Goal: Information Seeking & Learning: Learn about a topic

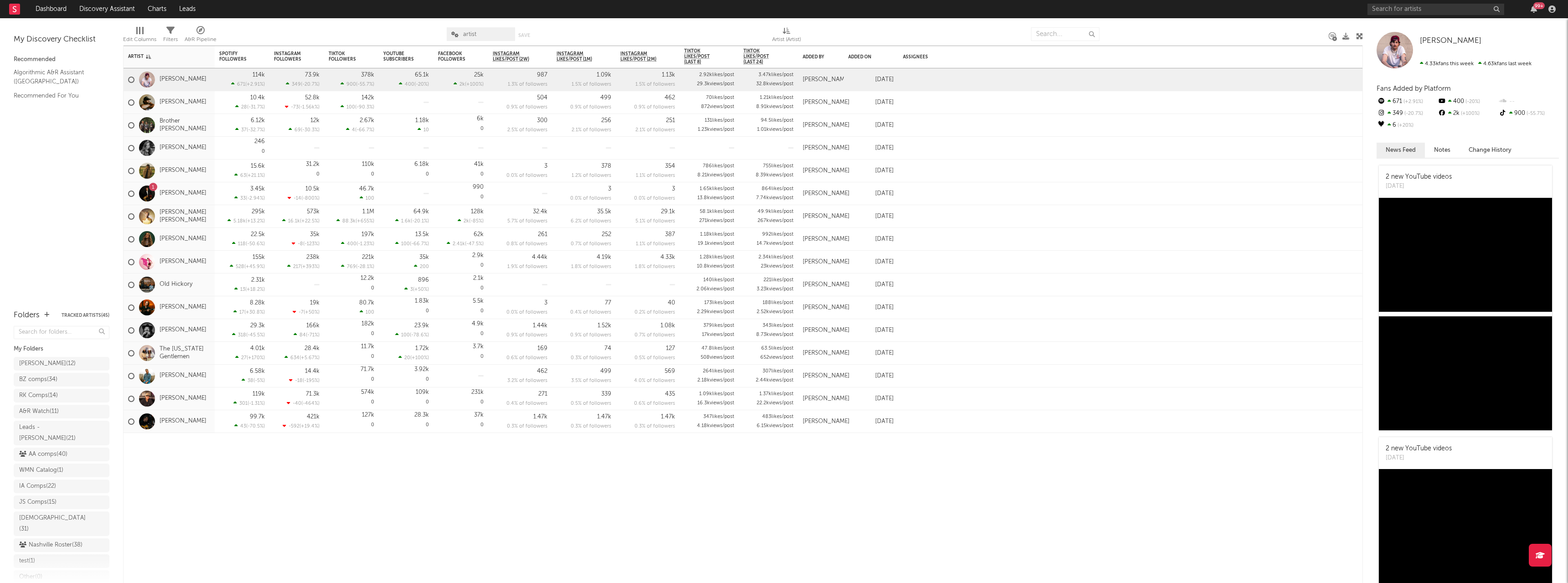
drag, startPoint x: 0, startPoint y: 0, endPoint x: 1388, endPoint y: 2, distance: 1388.0
click at [1388, 2] on div "99 +" at bounding box center [1463, 9] width 191 height 18
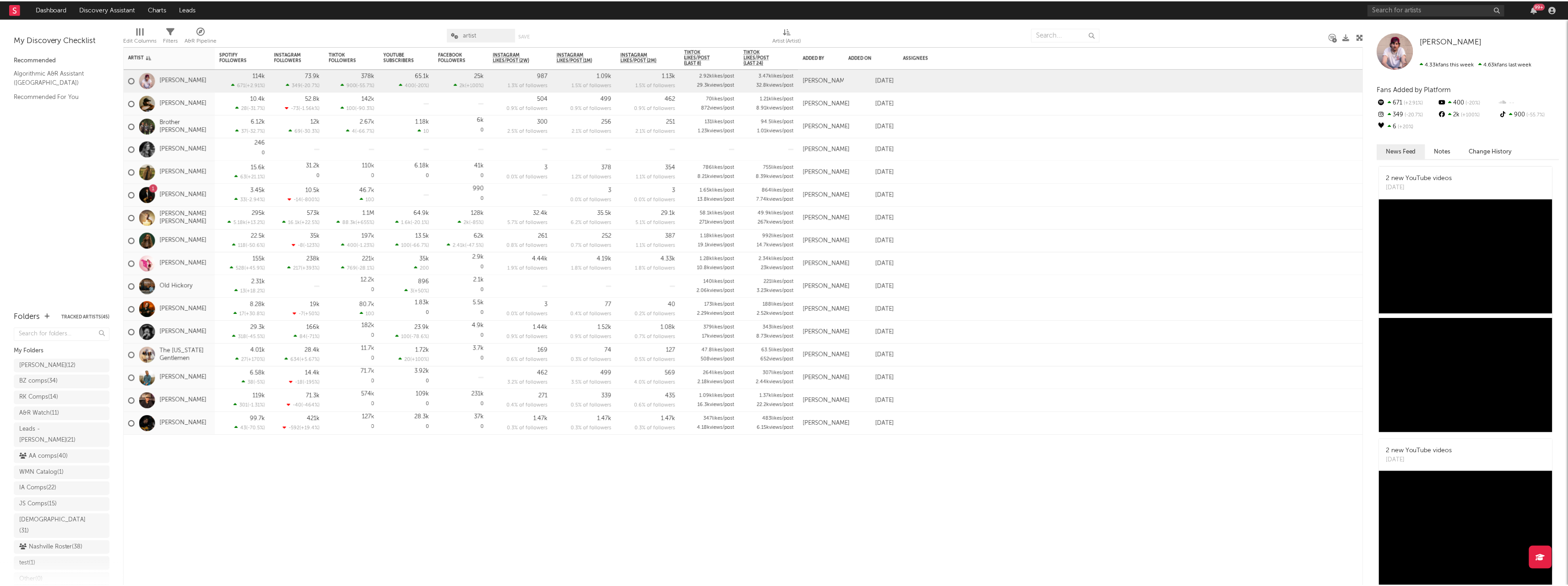
scroll to position [33, 0]
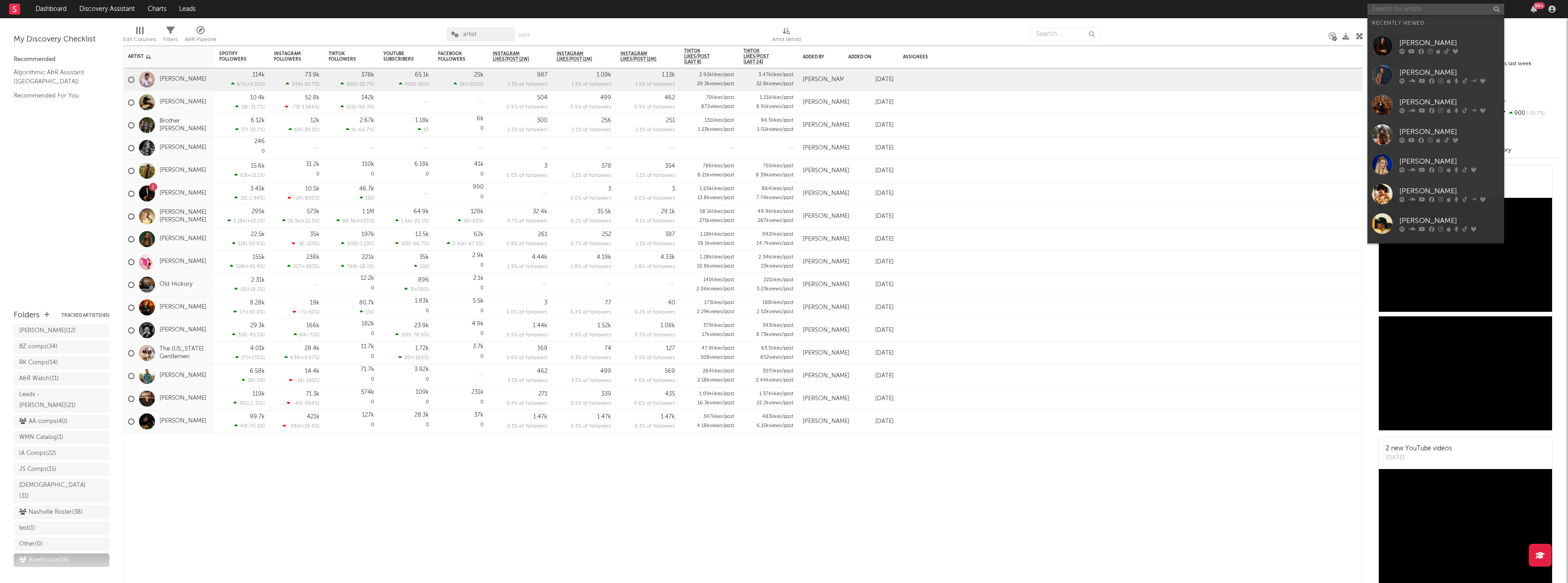
click at [1386, 5] on input "text" at bounding box center [1436, 9] width 137 height 11
type input "creekers"
click at [1402, 31] on div "The [DEMOGRAPHIC_DATA]" at bounding box center [1449, 28] width 100 height 11
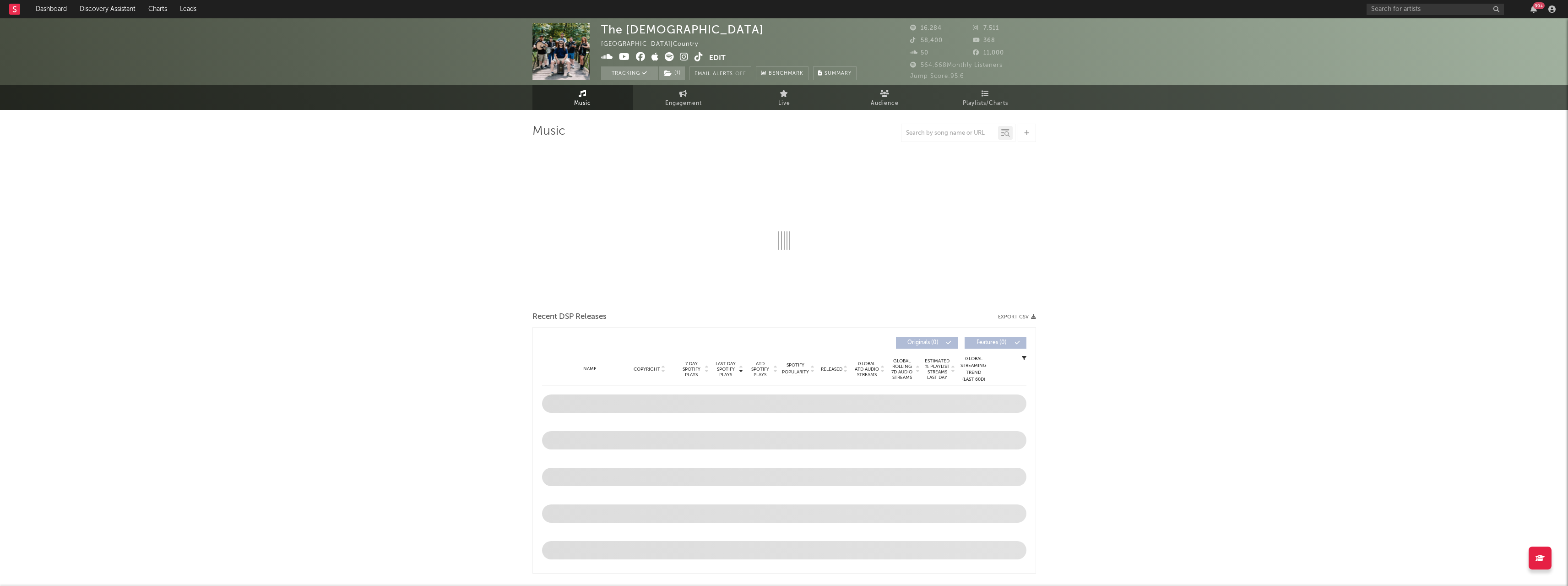
select select "6m"
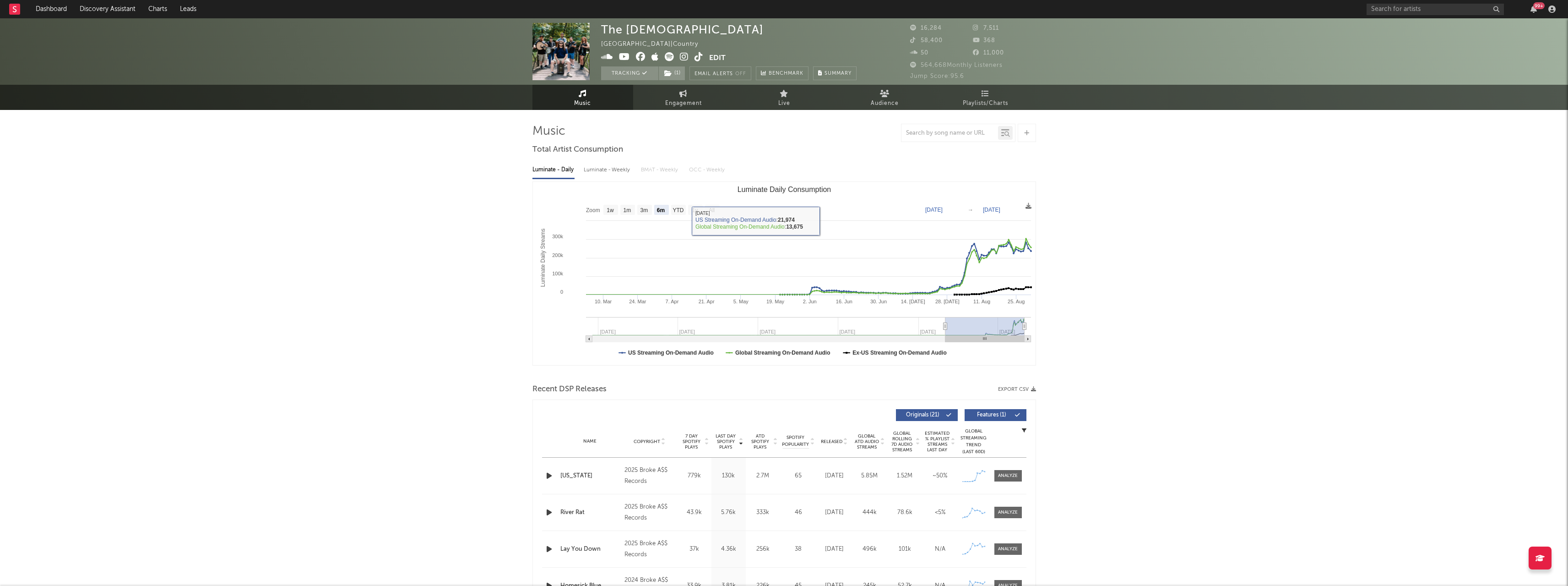
drag, startPoint x: 972, startPoint y: 101, endPoint x: 990, endPoint y: 111, distance: 20.6
click at [972, 101] on span "Playlists/Charts" at bounding box center [985, 103] width 45 height 11
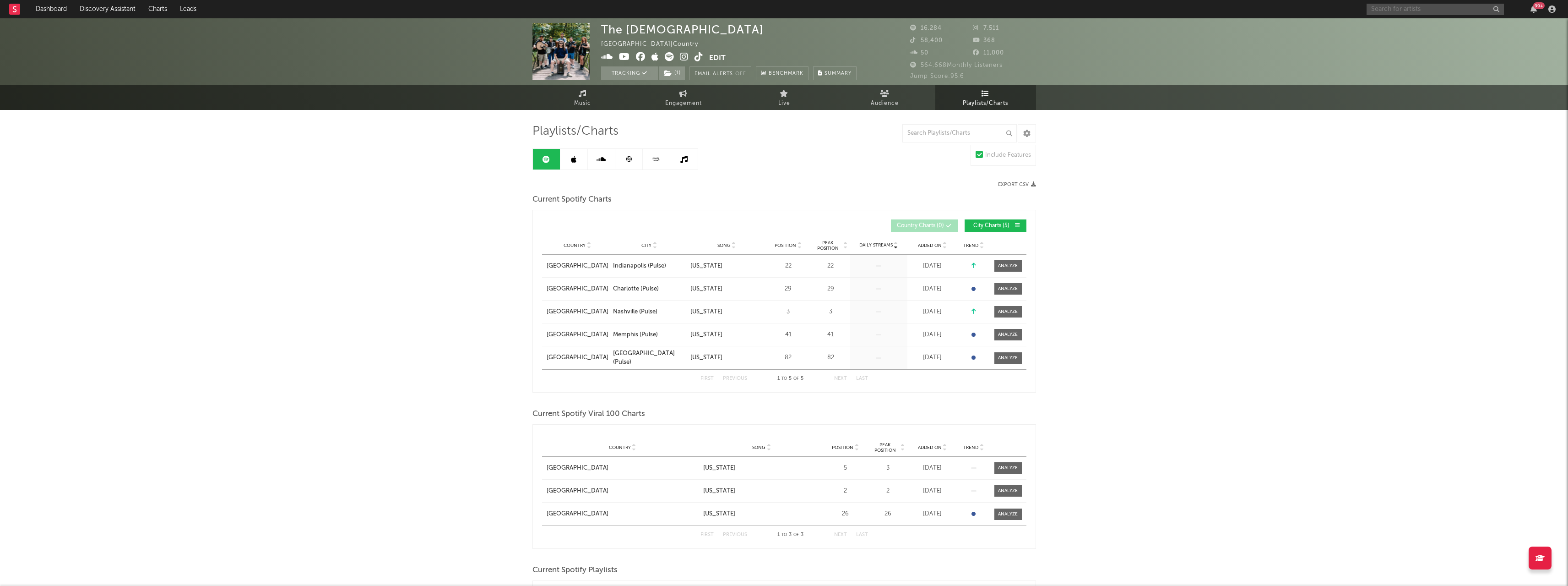
click at [1426, 6] on input "text" at bounding box center [1435, 9] width 137 height 11
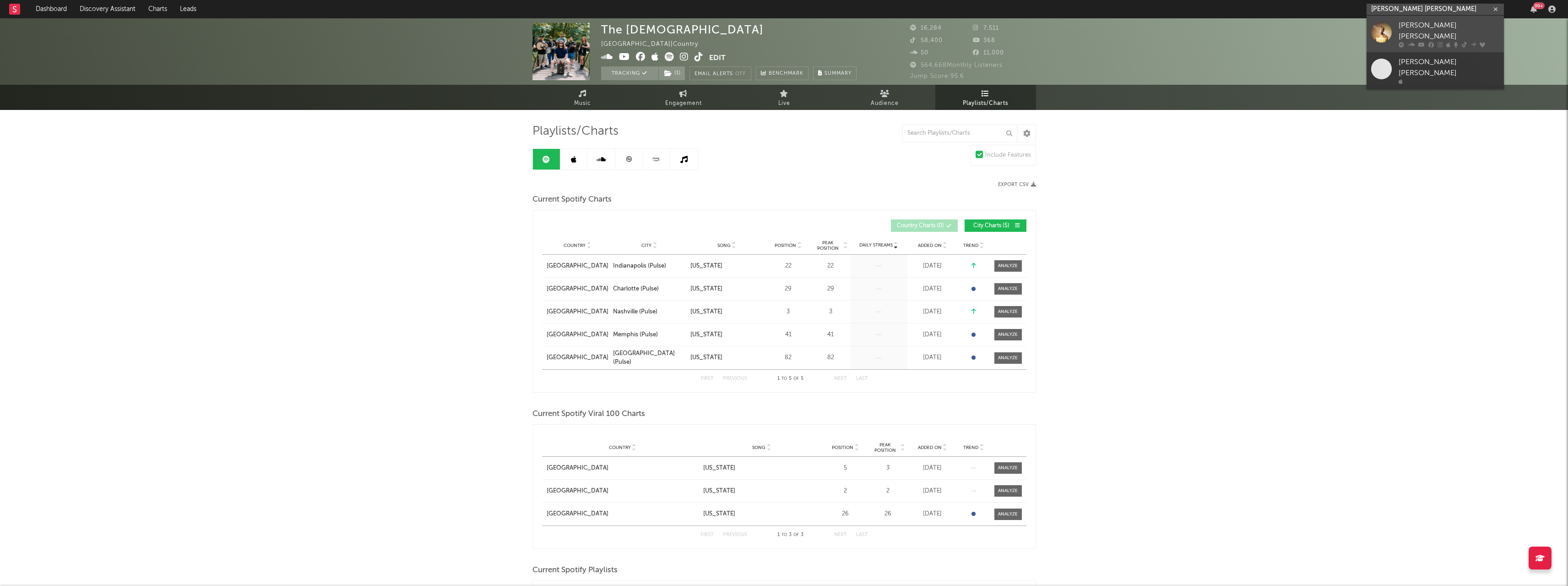
type input "[PERSON_NAME] [PERSON_NAME]"
click at [1416, 31] on div "[PERSON_NAME] [PERSON_NAME]" at bounding box center [1449, 31] width 101 height 22
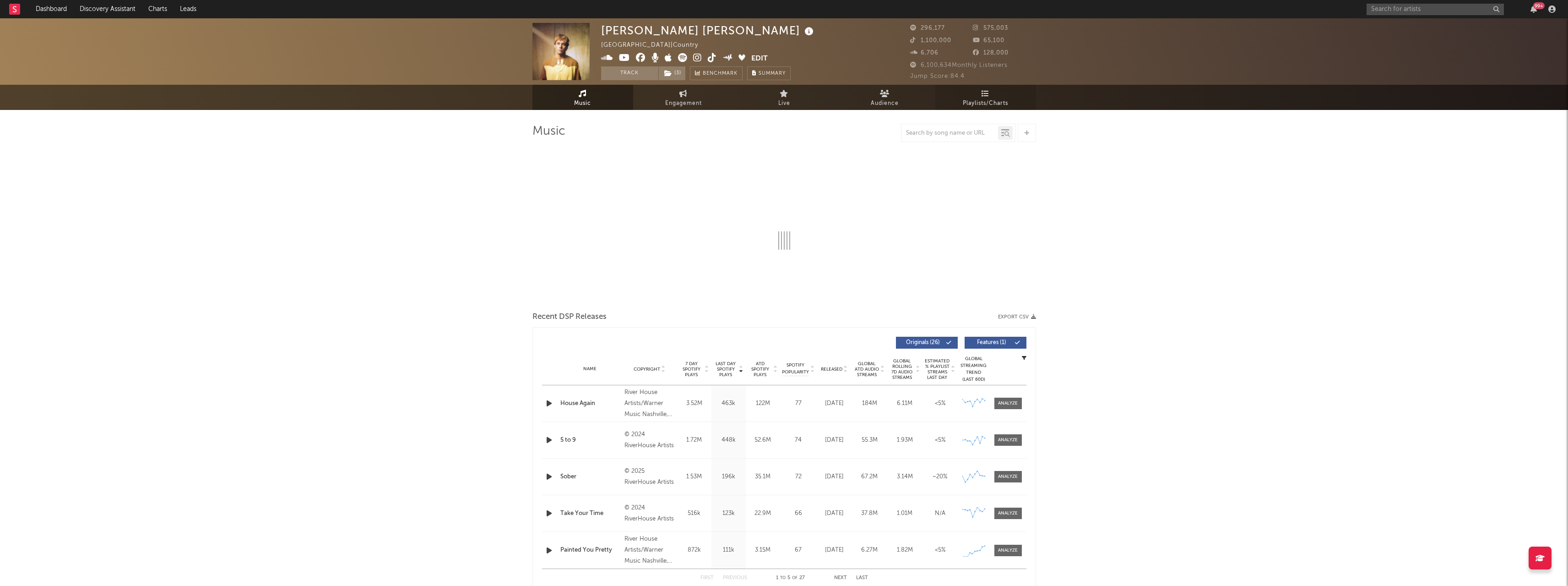
click at [982, 101] on span "Playlists/Charts" at bounding box center [985, 103] width 45 height 11
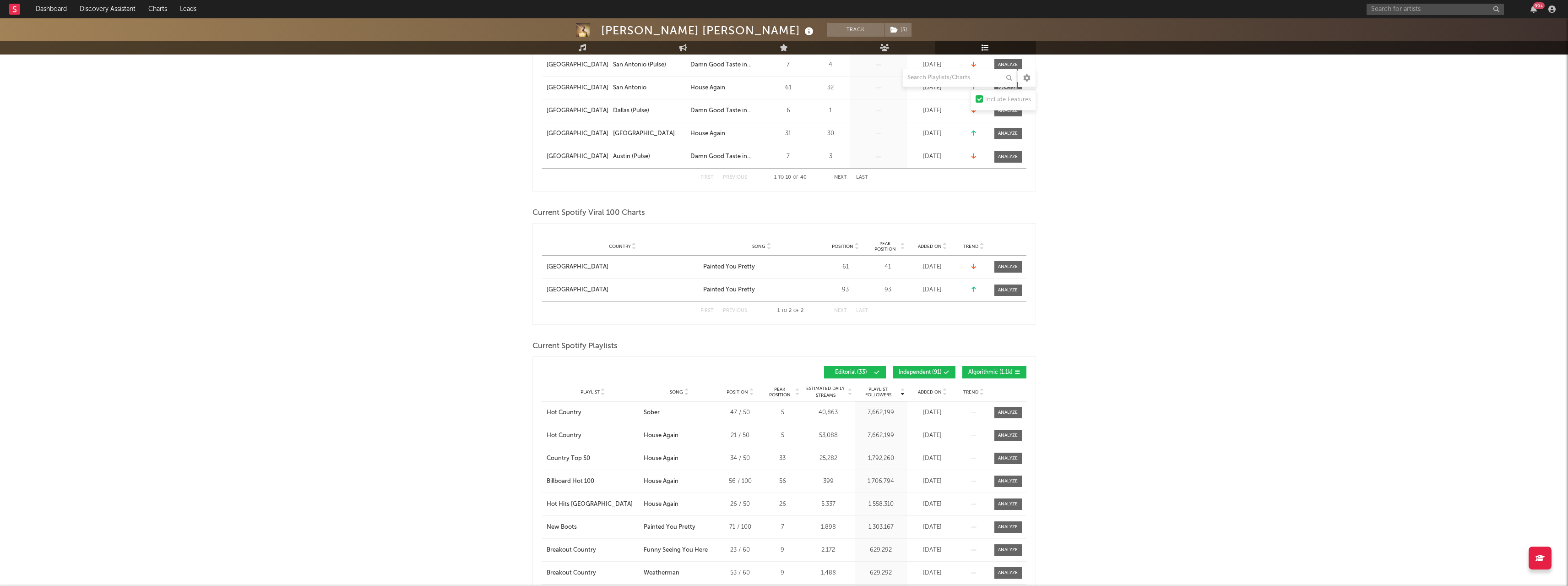
scroll to position [321, 0]
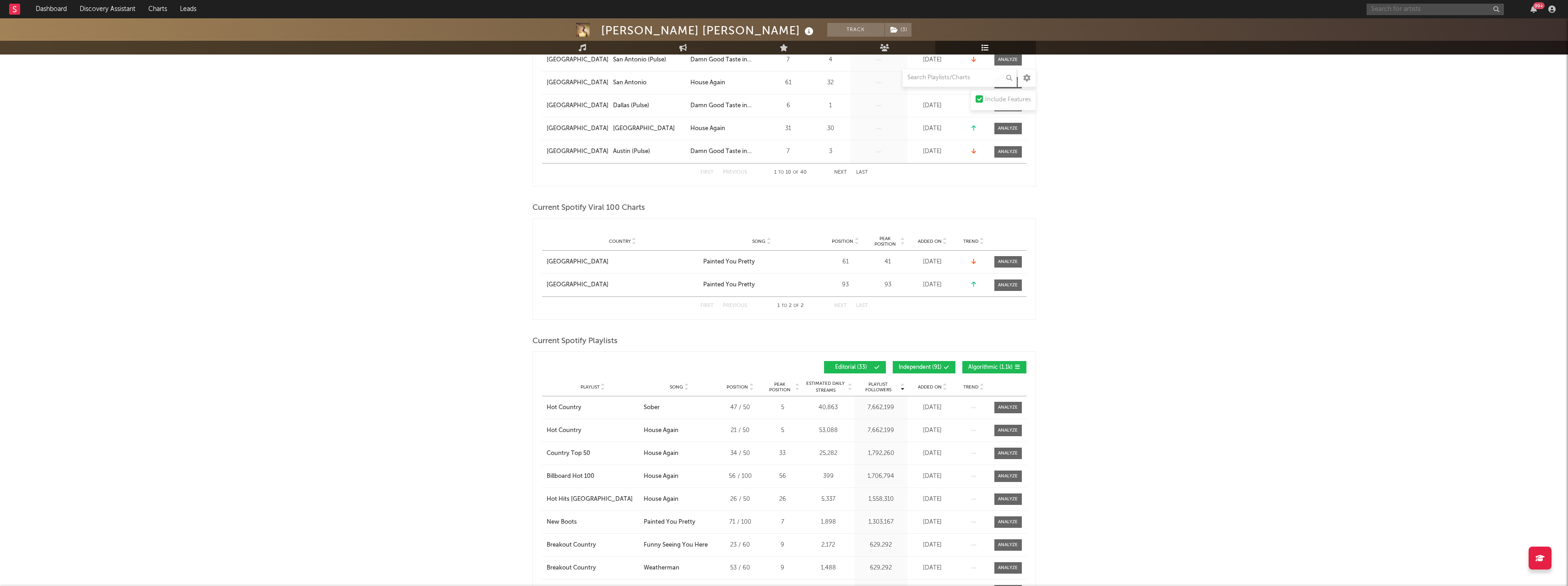
click at [1383, 8] on input "text" at bounding box center [1435, 9] width 137 height 11
type input "[PERSON_NAME]"
click at [1412, 30] on div "[PERSON_NAME]" at bounding box center [1449, 28] width 101 height 11
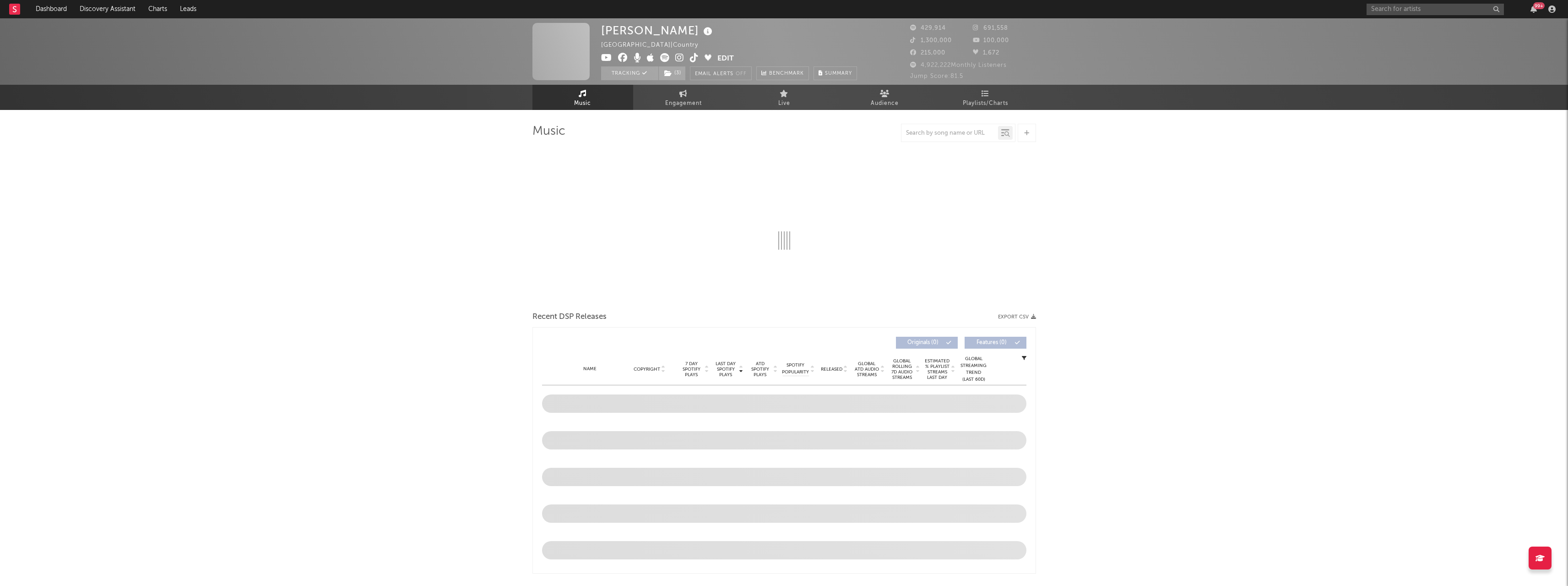
select select "6m"
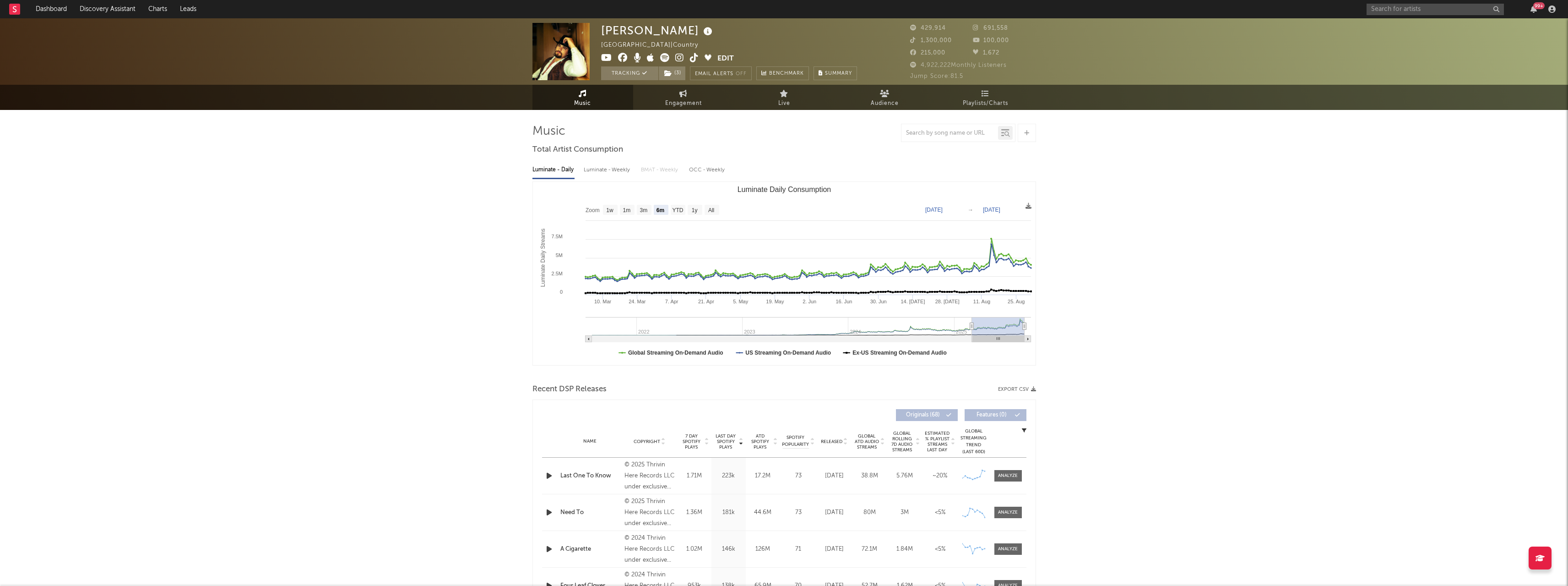
click at [979, 99] on span "Playlists/Charts" at bounding box center [985, 103] width 45 height 11
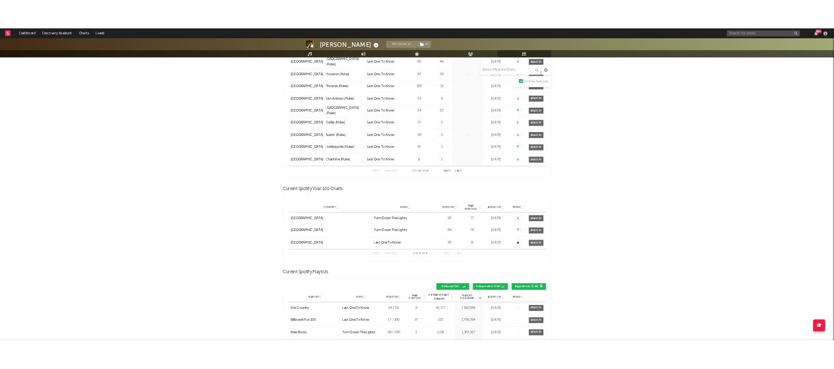
scroll to position [330, 0]
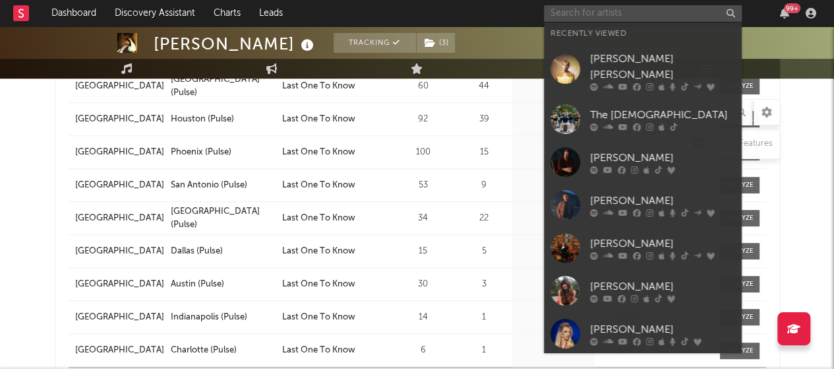
click at [580, 7] on input "text" at bounding box center [643, 13] width 198 height 16
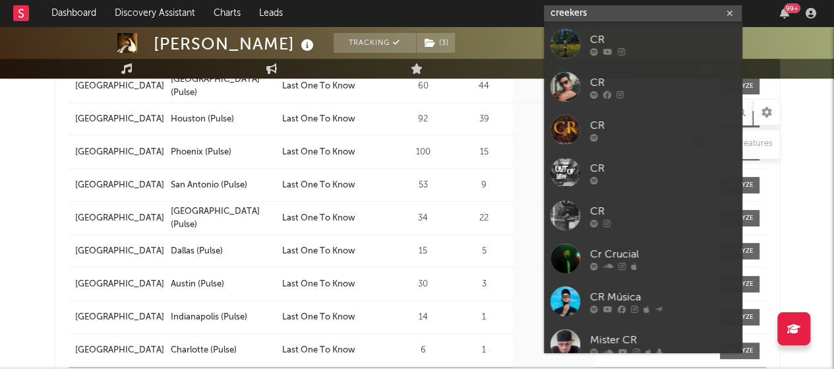
click at [551, 13] on input "creekers" at bounding box center [643, 13] width 198 height 16
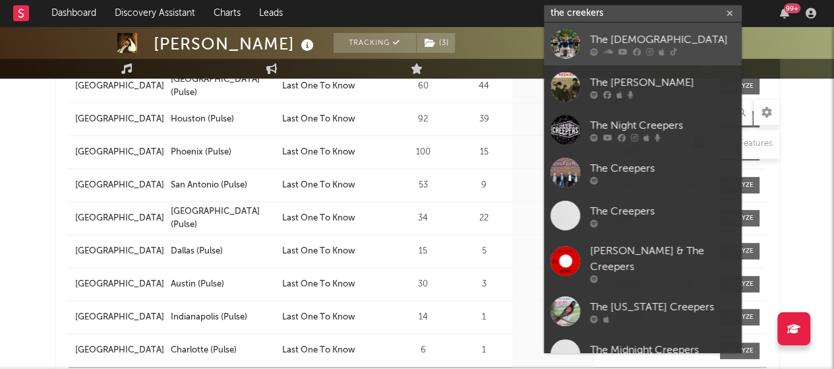
type input "the creekers"
click at [626, 32] on div "The [DEMOGRAPHIC_DATA]" at bounding box center [662, 40] width 145 height 16
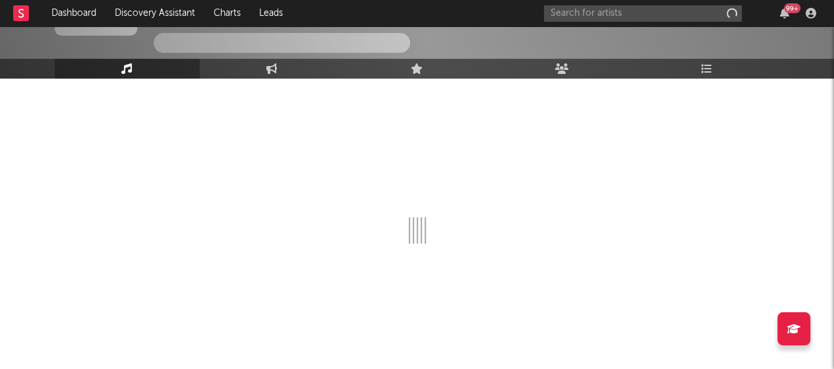
scroll to position [90, 0]
select select "6m"
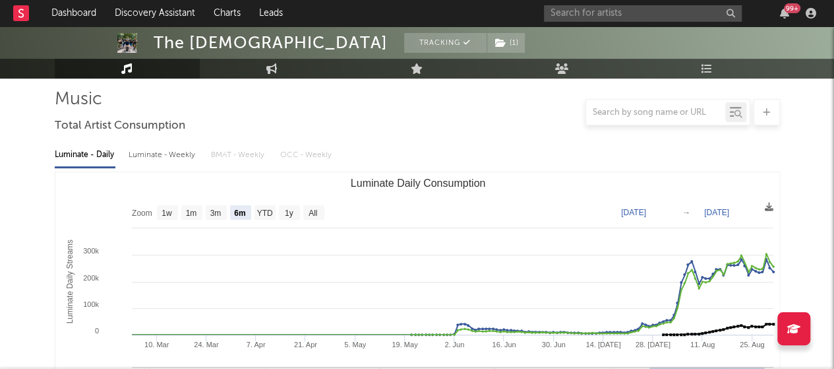
scroll to position [330, 0]
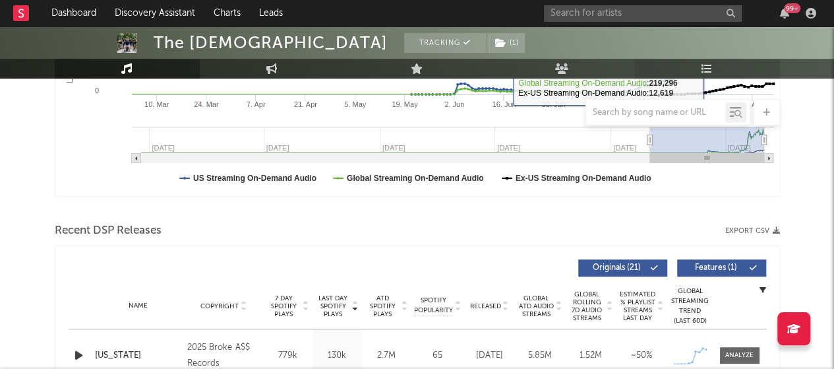
click at [706, 67] on icon at bounding box center [707, 68] width 11 height 11
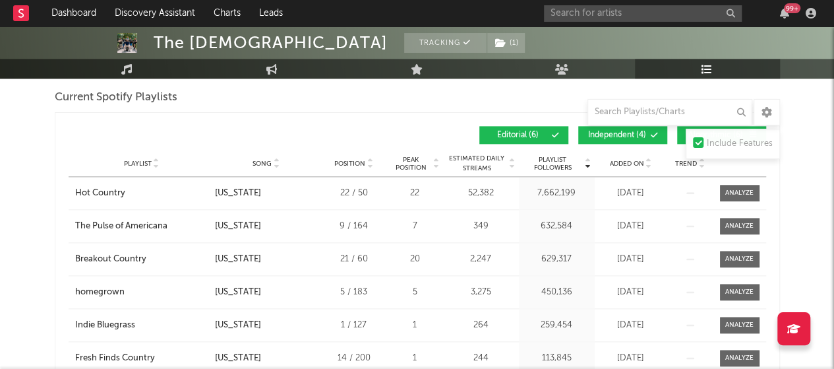
scroll to position [725, 0]
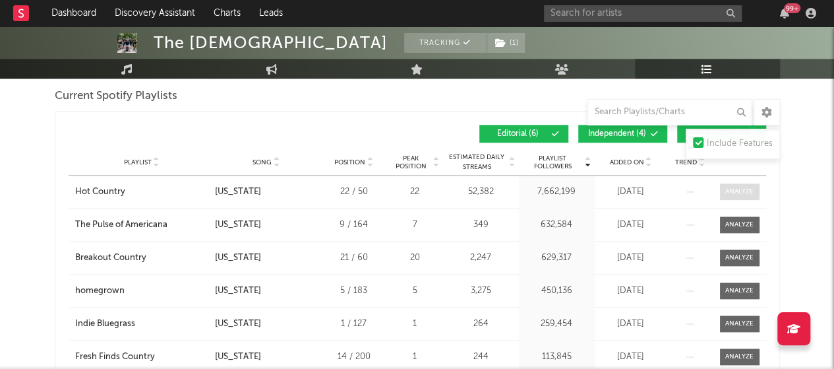
click at [743, 183] on span at bounding box center [740, 191] width 40 height 16
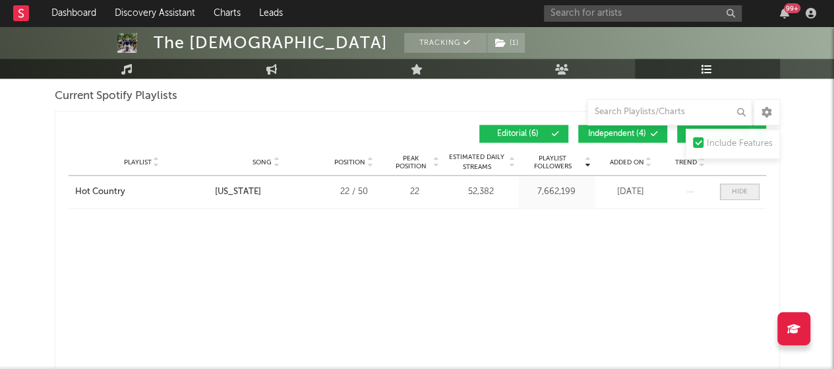
select select "1w"
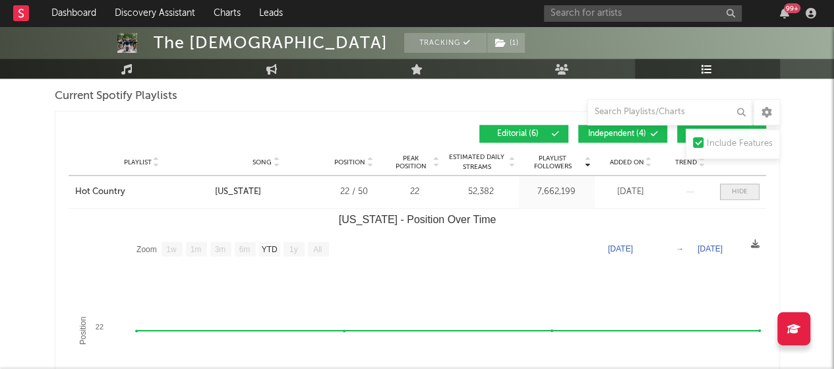
click at [737, 183] on span at bounding box center [740, 191] width 40 height 16
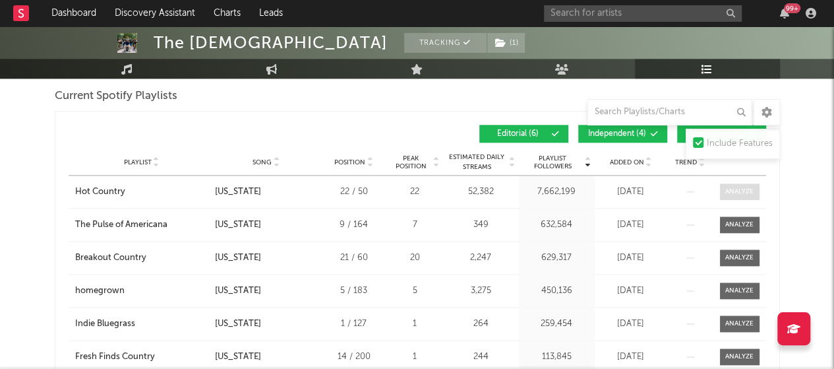
click at [732, 187] on div at bounding box center [739, 192] width 28 height 10
select select "1w"
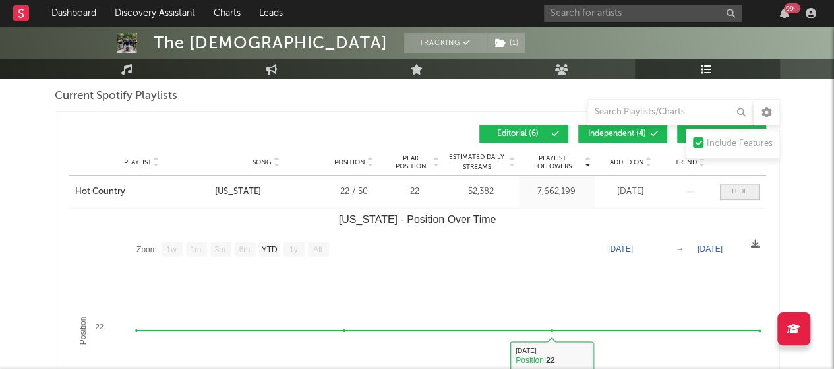
click at [743, 190] on div at bounding box center [740, 192] width 16 height 10
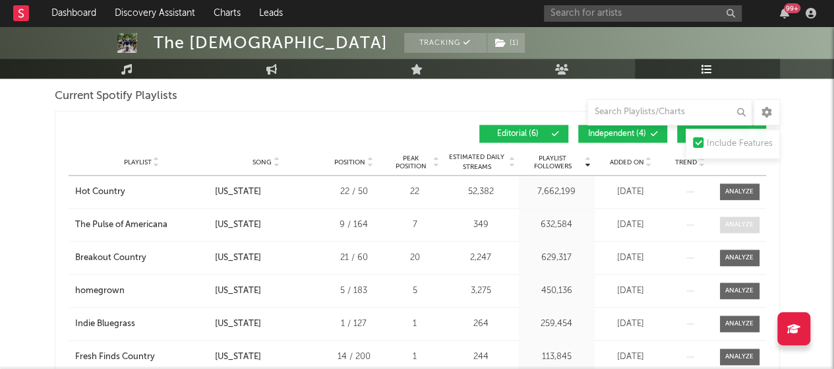
click at [733, 220] on div at bounding box center [739, 225] width 28 height 10
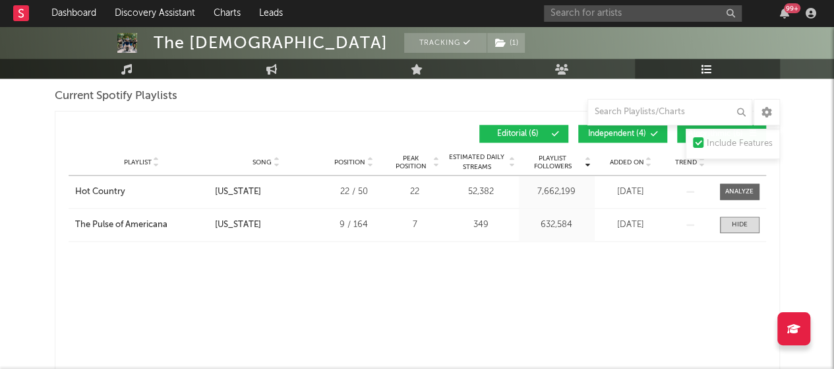
select select "1w"
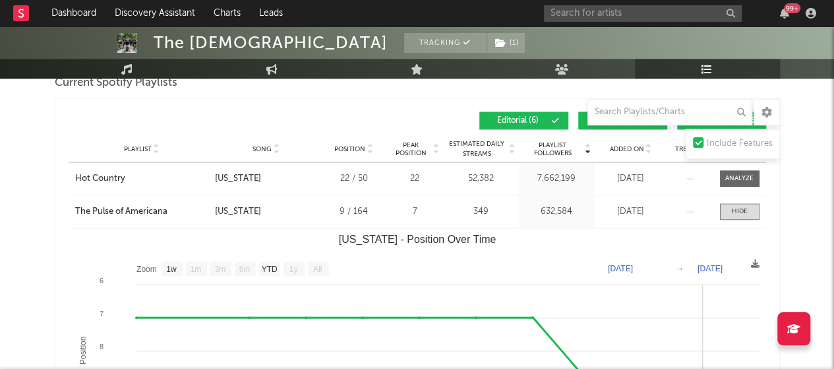
scroll to position [739, 0]
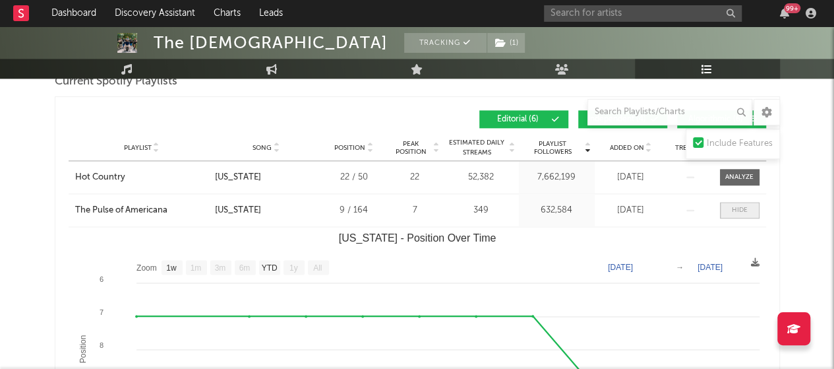
click at [729, 212] on span at bounding box center [740, 210] width 40 height 16
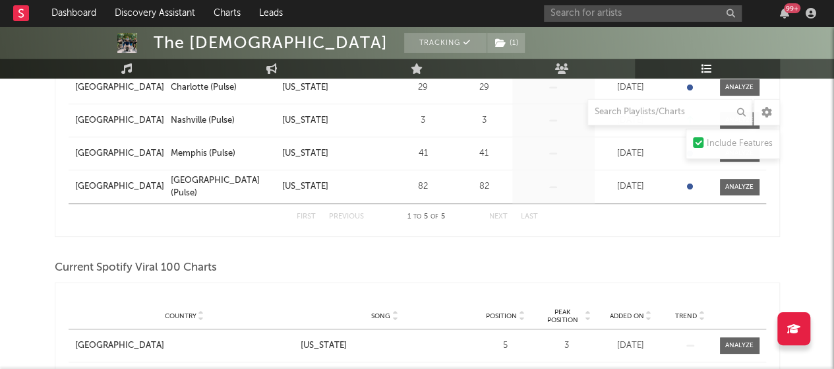
scroll to position [0, 0]
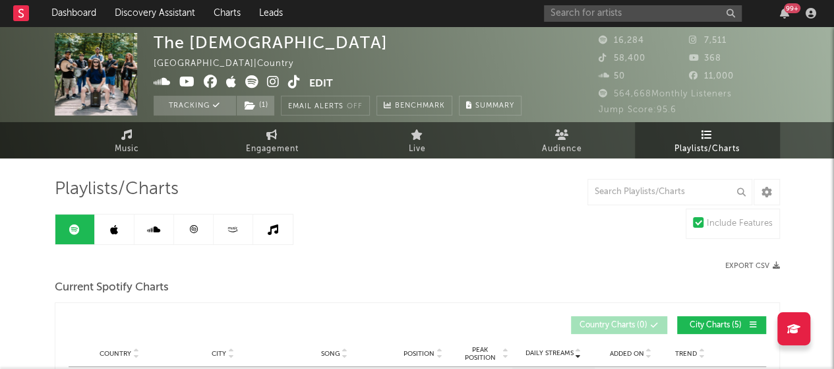
click at [109, 233] on link at bounding box center [115, 229] width 40 height 30
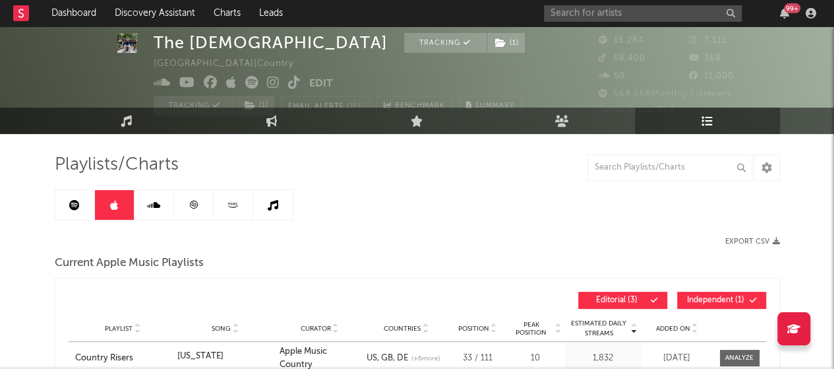
scroll to position [20, 0]
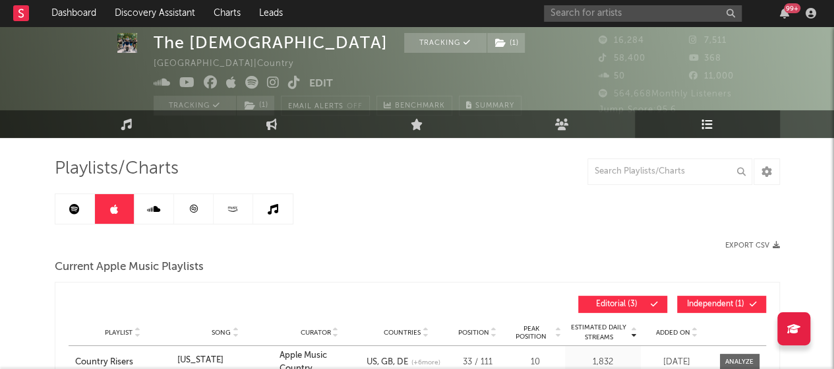
click at [232, 208] on icon at bounding box center [233, 209] width 15 height 10
